Goal: Check status

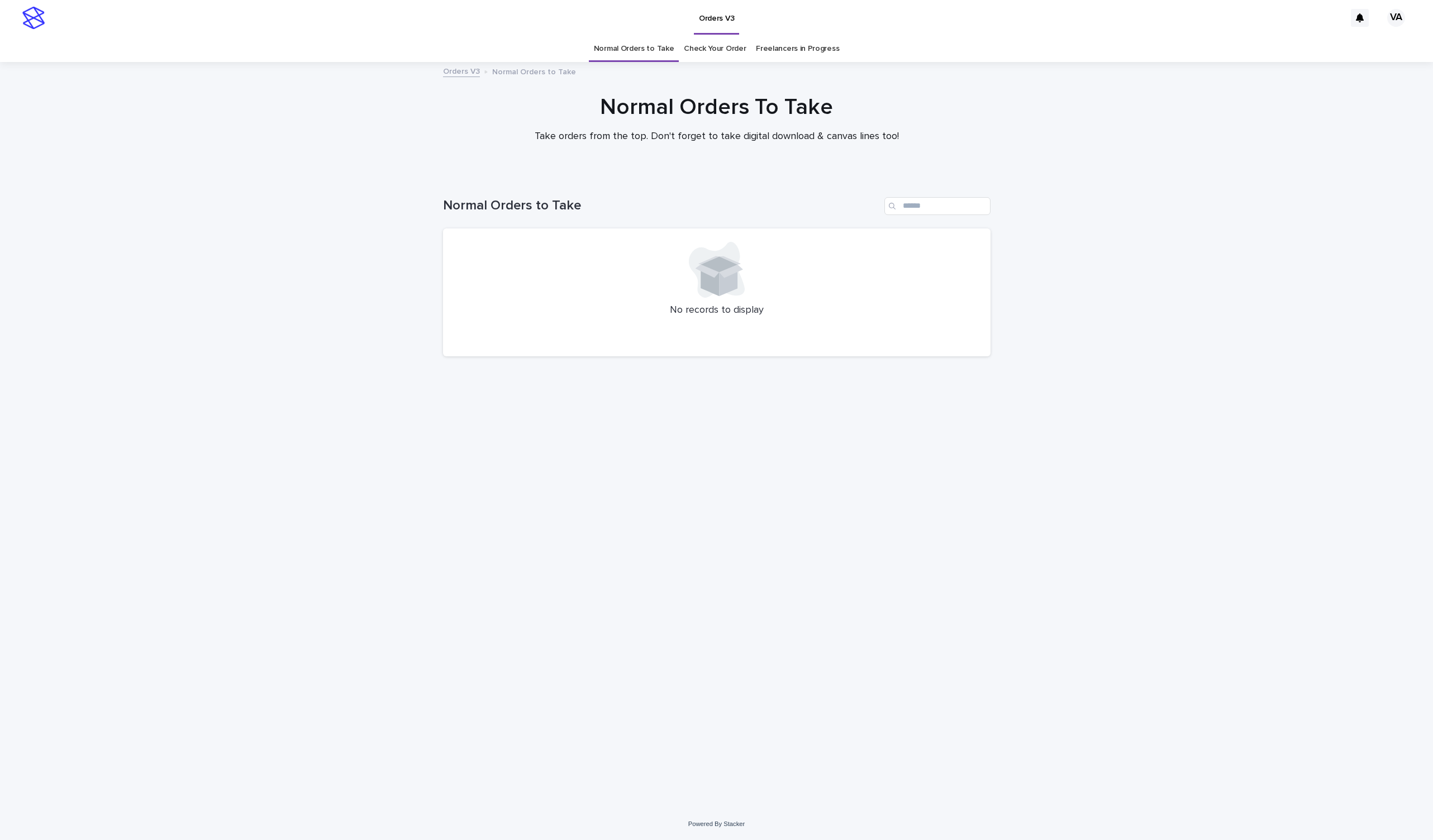
click at [251, 161] on div at bounding box center [716, 118] width 1433 height 112
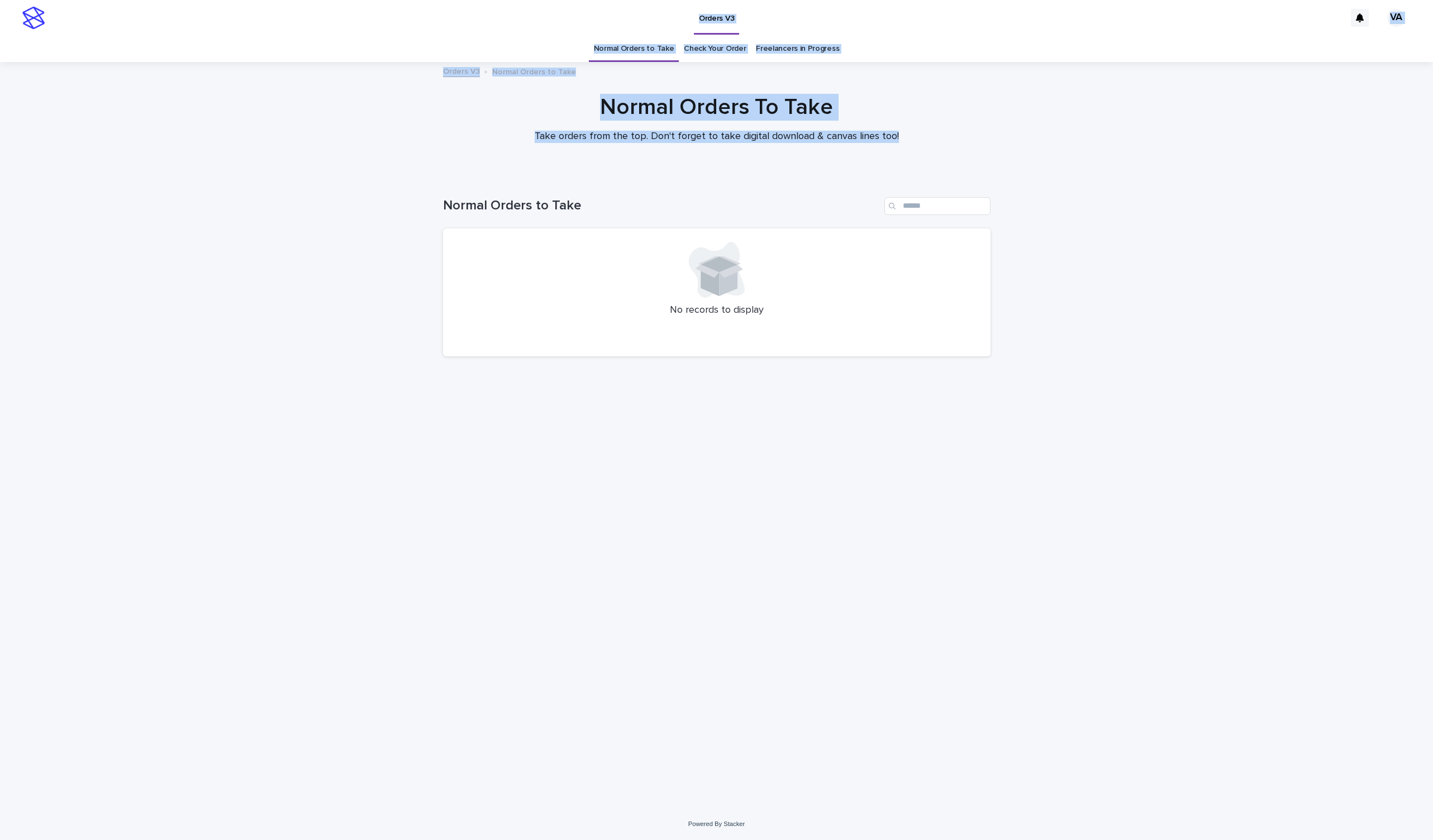
drag, startPoint x: 249, startPoint y: 0, endPoint x: 522, endPoint y: -42, distance: 276.2
click at [522, 0] on html "Orders V3 VA Normal Orders to Take Check Your Order Freelancers in Progress Ord…" at bounding box center [716, 420] width 1433 height 840
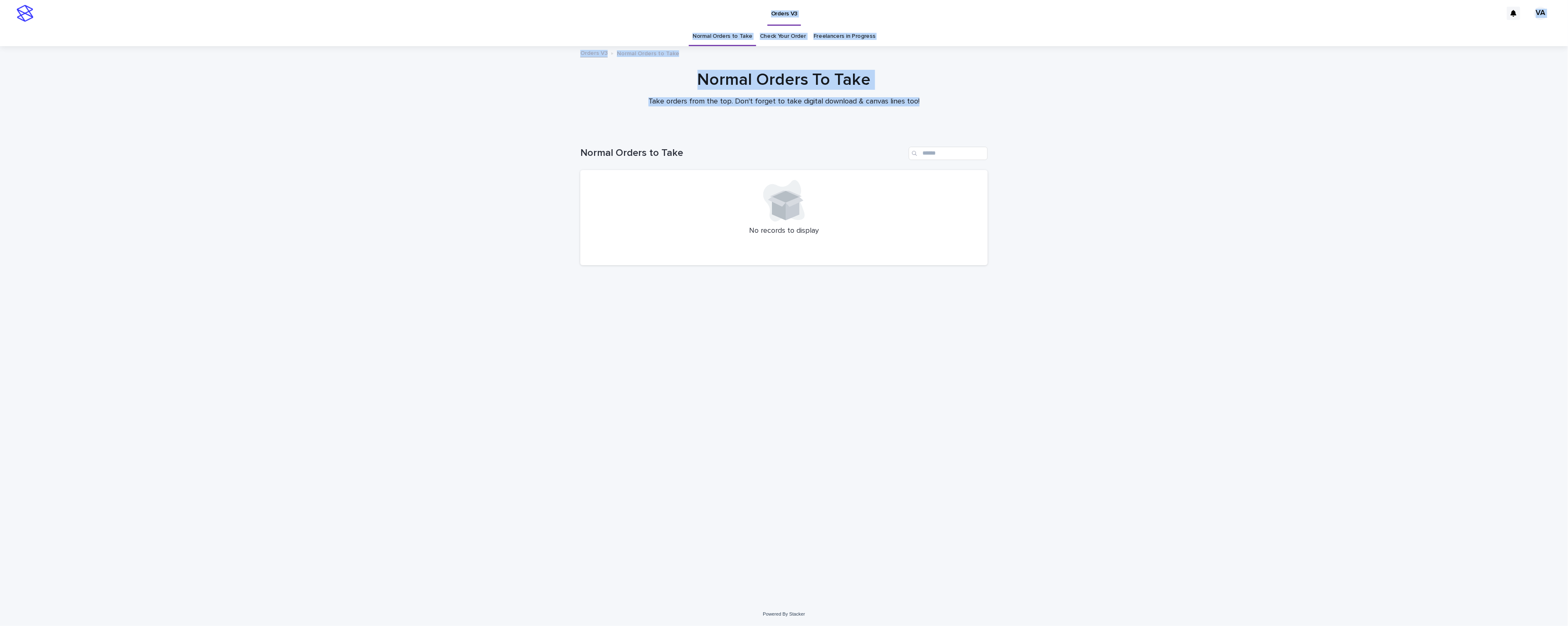
click at [779, 44] on link "Check Your Order" at bounding box center [783, 37] width 46 height 19
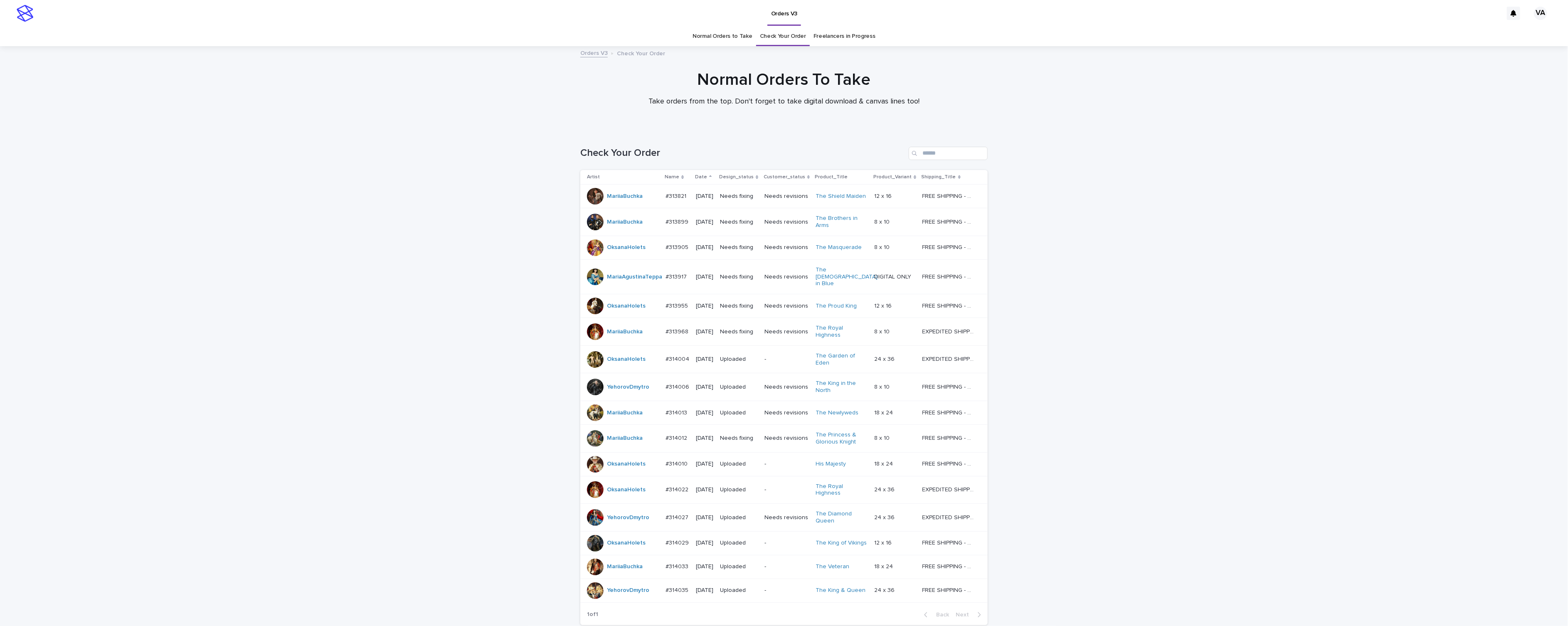
click at [360, 128] on div "Normal Orders To Take Take orders from the top. Don't forget to take digital do…" at bounding box center [784, 88] width 1568 height 83
drag, startPoint x: 1120, startPoint y: 246, endPoint x: 1129, endPoint y: 242, distance: 9.8
click at [1066, 246] on div "Loading... Saving… Loading... Saving… Check Your Order Artist Name Date Design_…" at bounding box center [784, 402] width 1568 height 544
